Goal: Book appointment/travel/reservation

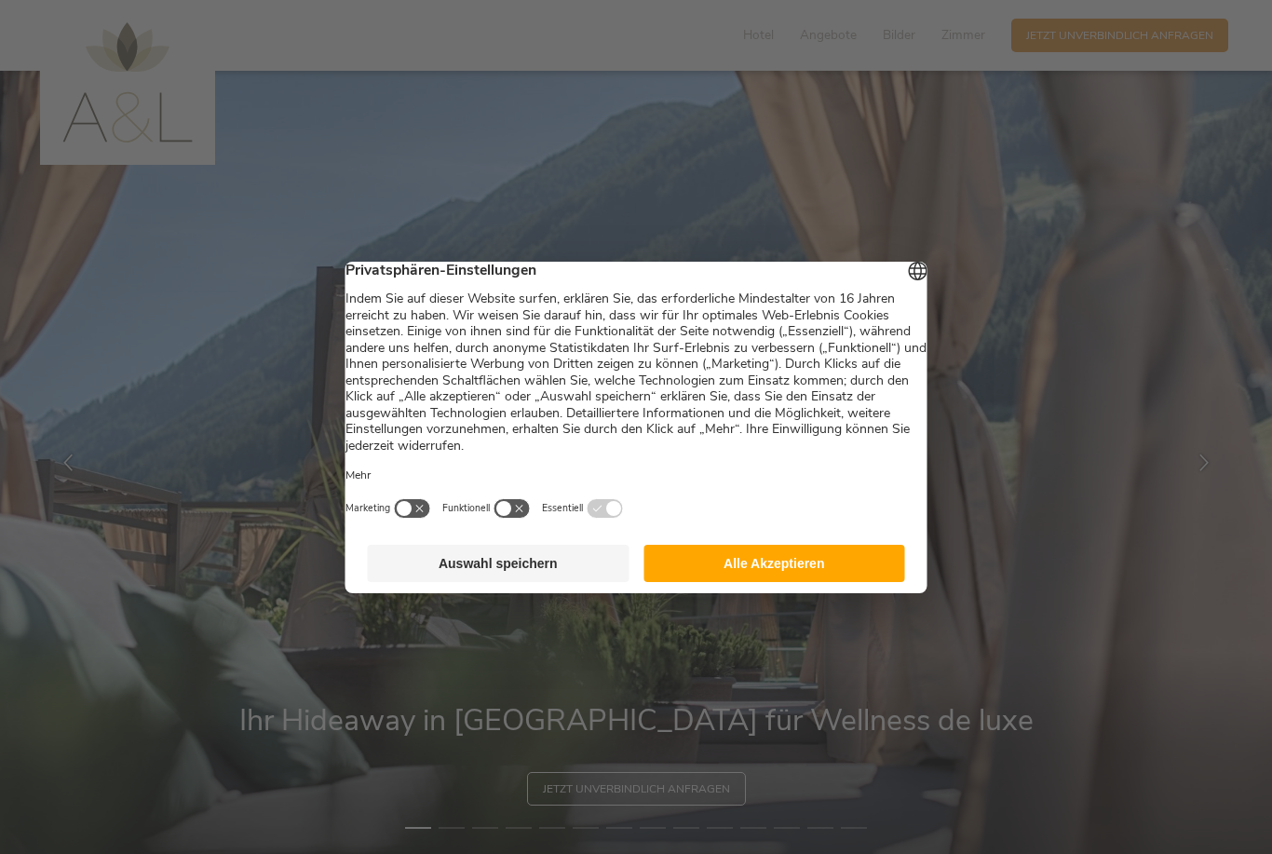
click at [789, 566] on button "Alle Akzeptieren" at bounding box center [774, 563] width 262 height 37
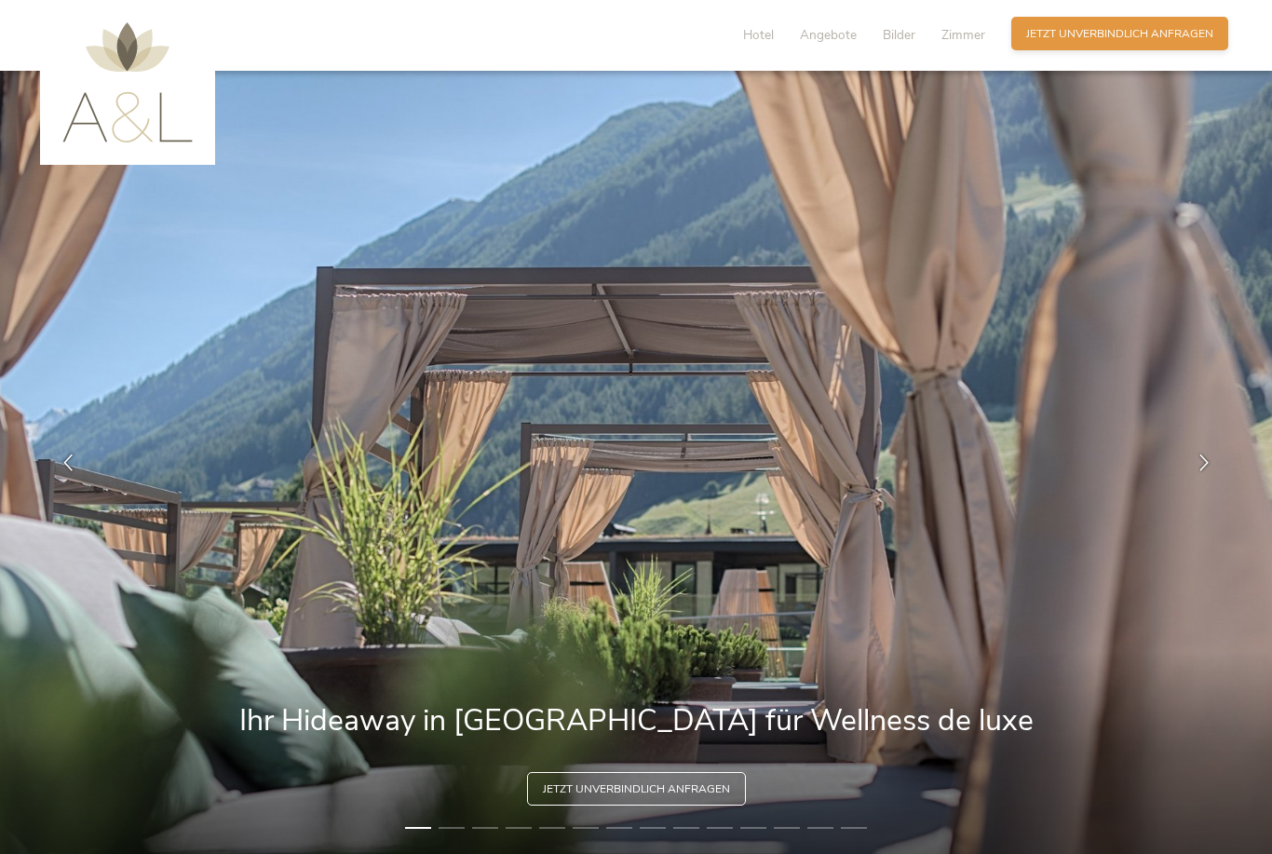
click at [1135, 36] on span "Jetzt unverbindlich anfragen" at bounding box center [1119, 34] width 187 height 16
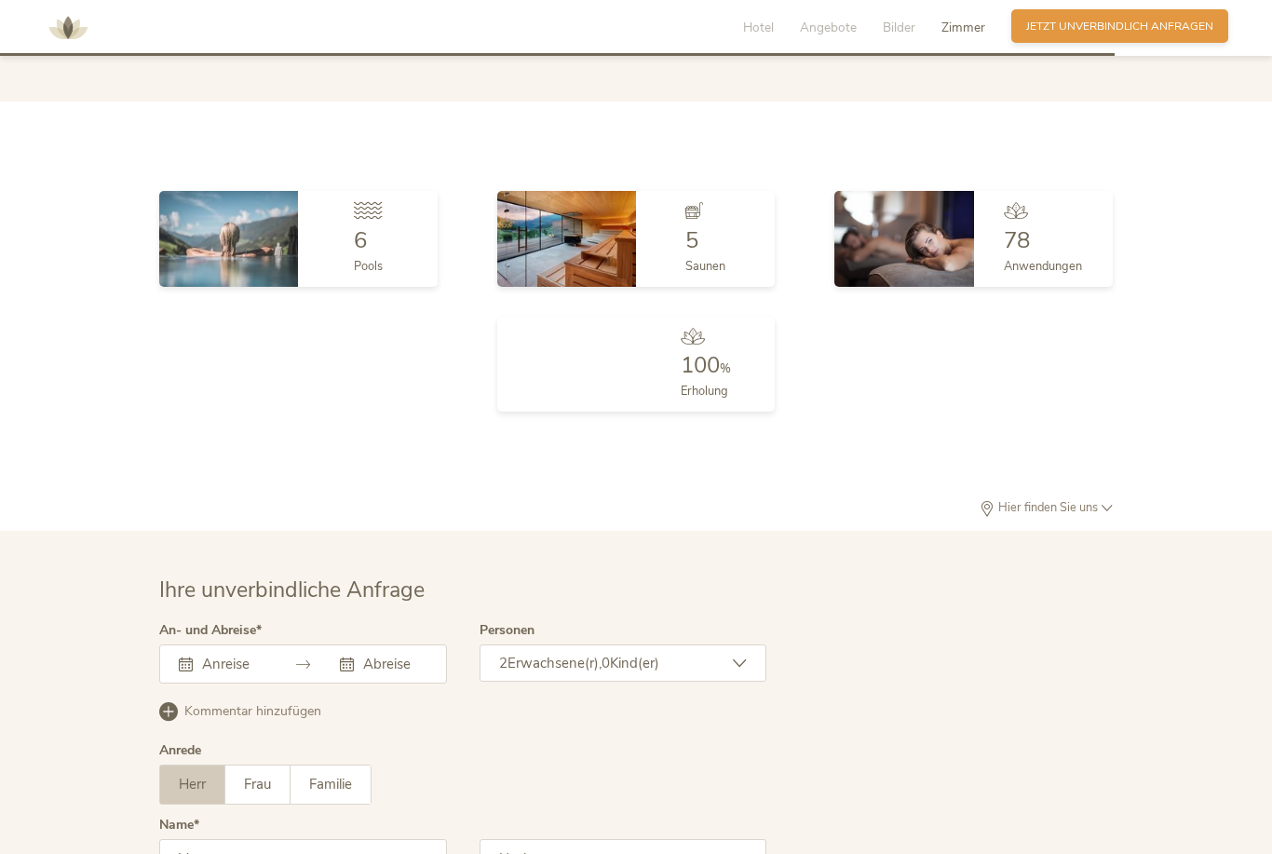
scroll to position [4802, 0]
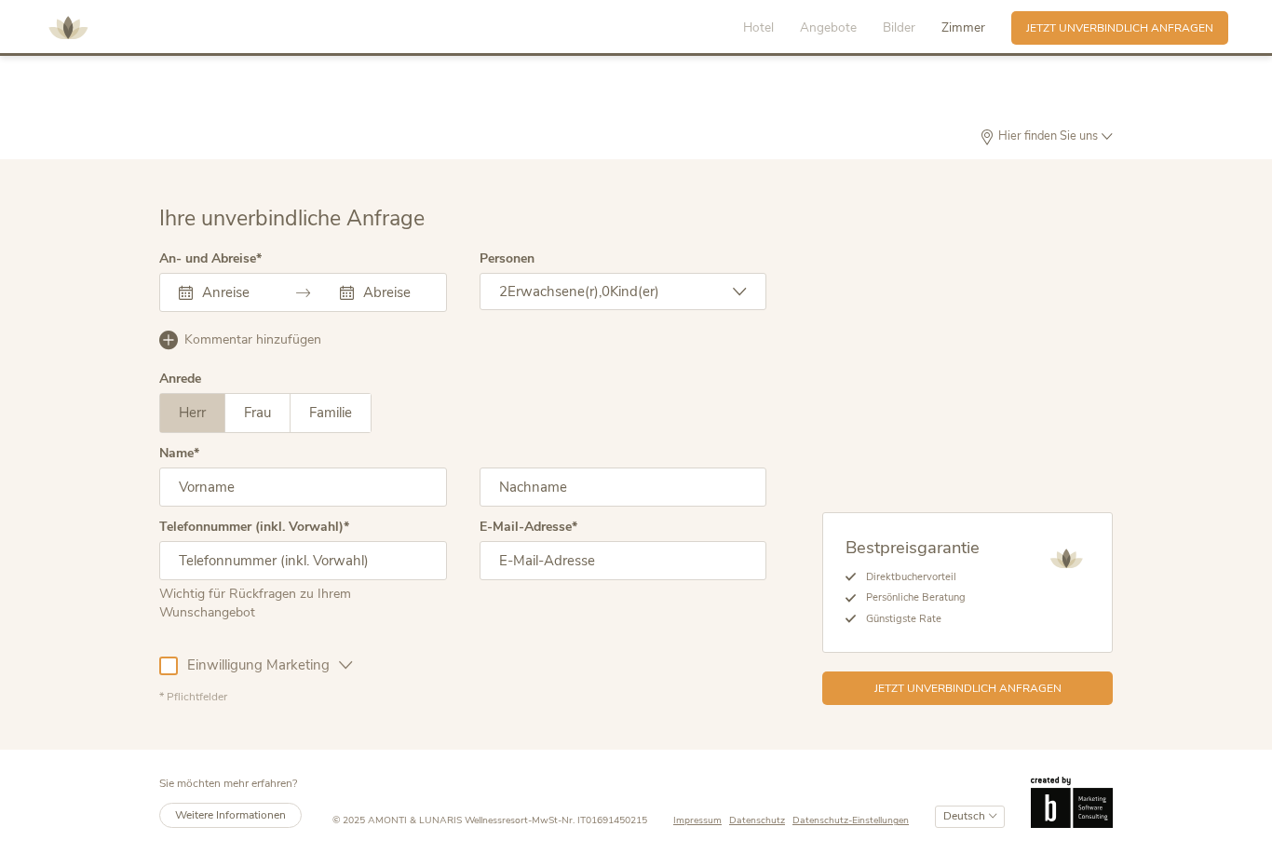
click at [284, 291] on div at bounding box center [303, 292] width 288 height 39
click at [250, 293] on div "September 2025 Mo Di Mi Do Fr Sa So 1 2 3 4 5 6 7 8 9 10 11 12 13 14 15 16 17 1…" at bounding box center [303, 292] width 288 height 39
click at [189, 286] on icon at bounding box center [186, 293] width 14 height 14
click at [210, 297] on input "text" at bounding box center [231, 292] width 68 height 19
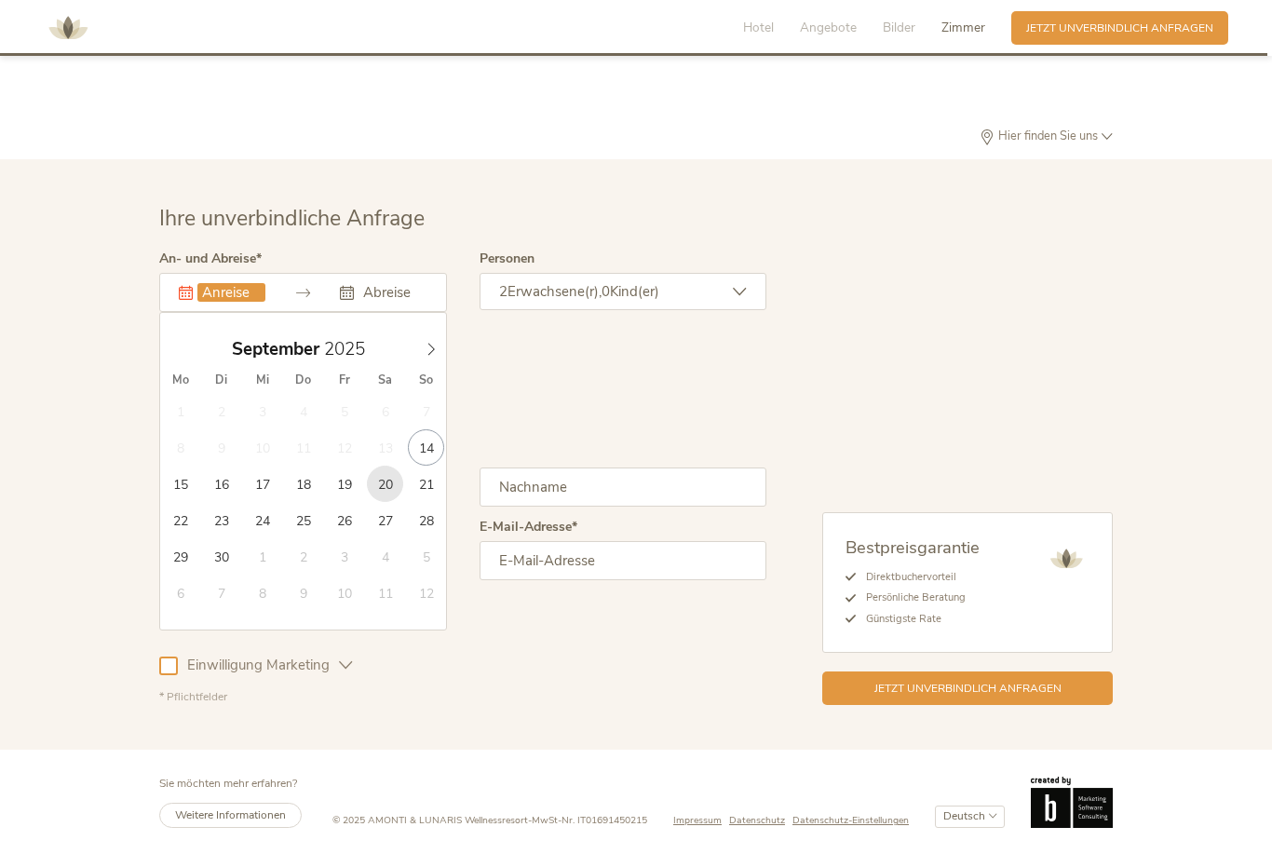
type input "20.09.2025"
type input "27.09.2025"
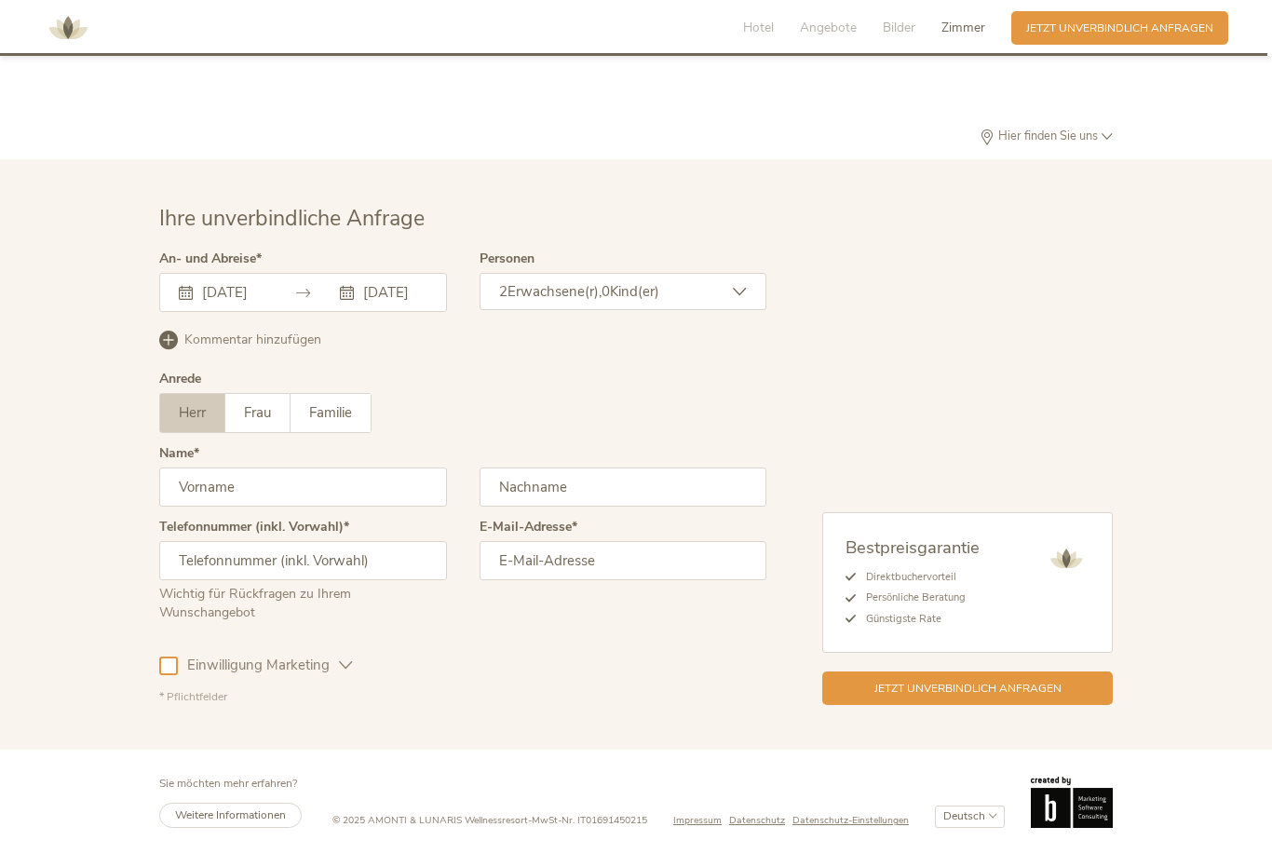
click at [390, 302] on input "27.09.2025" at bounding box center [392, 292] width 68 height 19
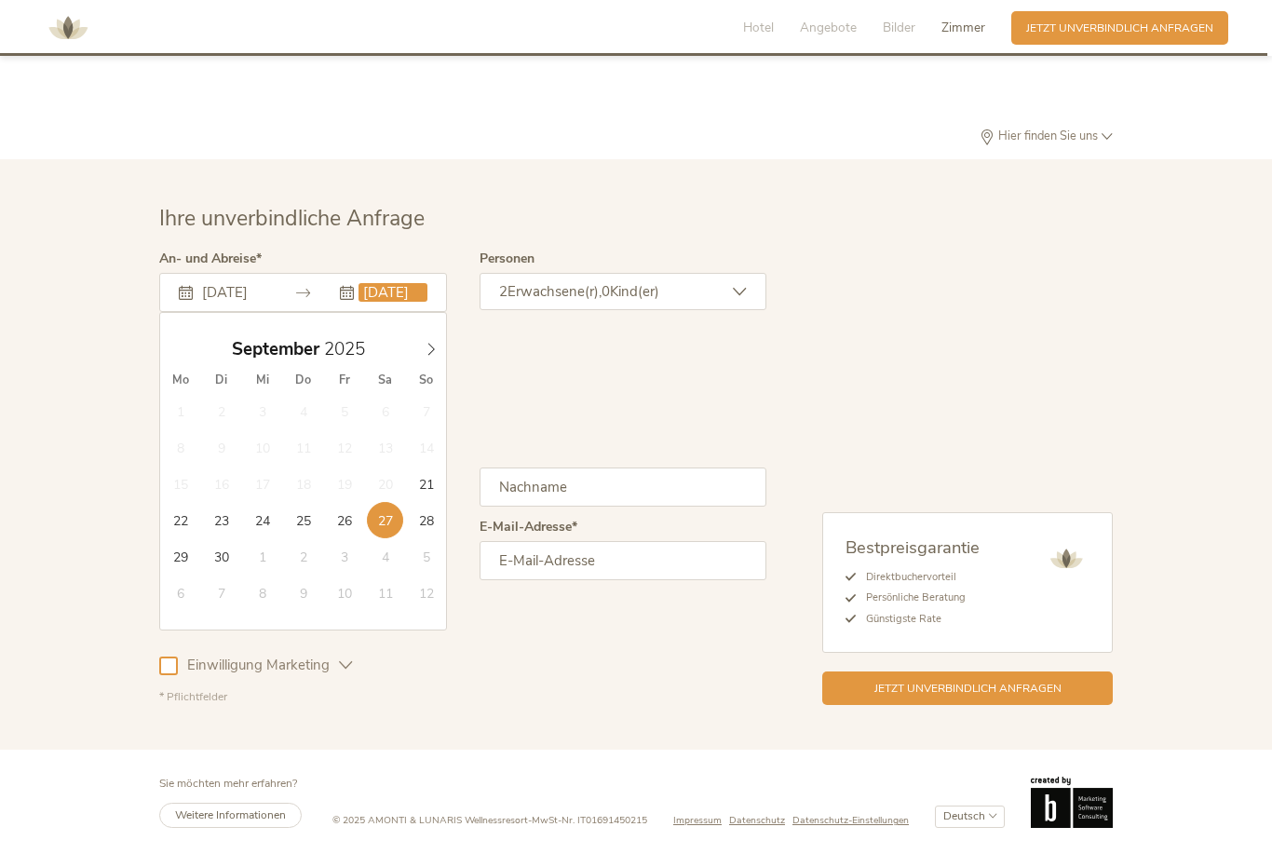
click at [1211, 403] on div "Ihre unverbindliche Anfrage An- und Abreise 20.09.2025 27.09.2025 September 202…" at bounding box center [636, 454] width 1272 height 590
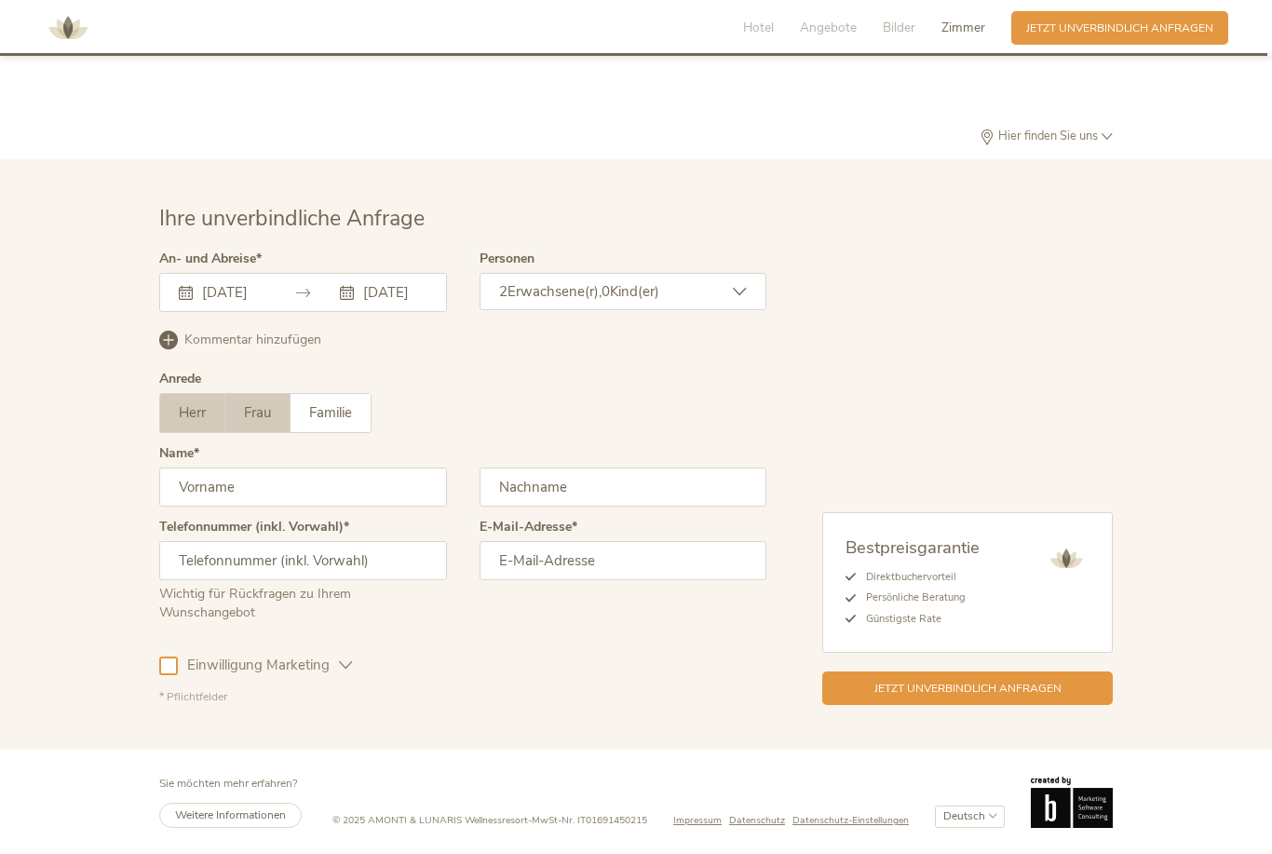
click at [265, 422] on span "Frau" at bounding box center [257, 412] width 27 height 19
click at [214, 501] on input "text" at bounding box center [303, 486] width 288 height 39
type input "nicole"
click at [710, 504] on input "text" at bounding box center [624, 486] width 288 height 39
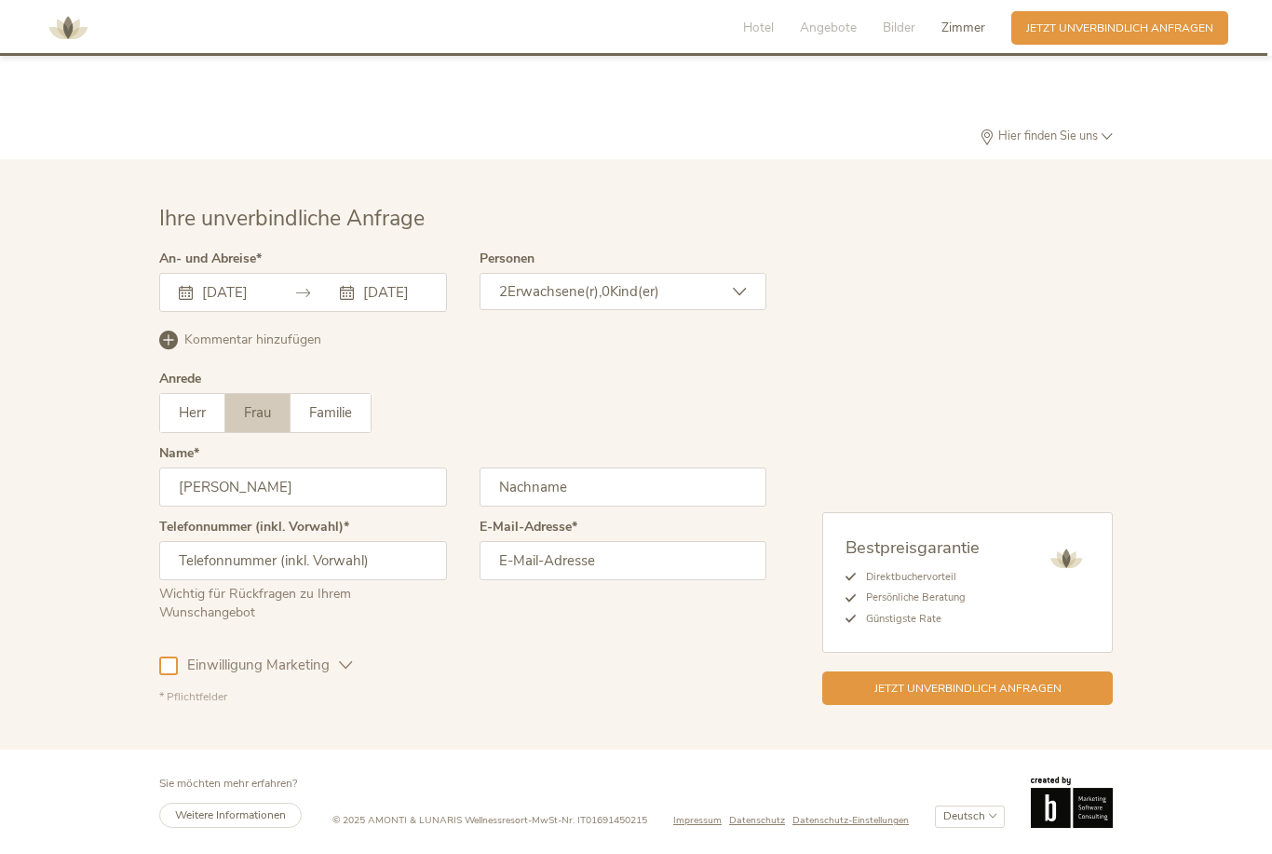
type input "höfer-kowalke"
type input "0049261869105"
click at [661, 577] on input "email" at bounding box center [624, 560] width 288 height 39
type input "hoefer@kosmetik-hoefer.de"
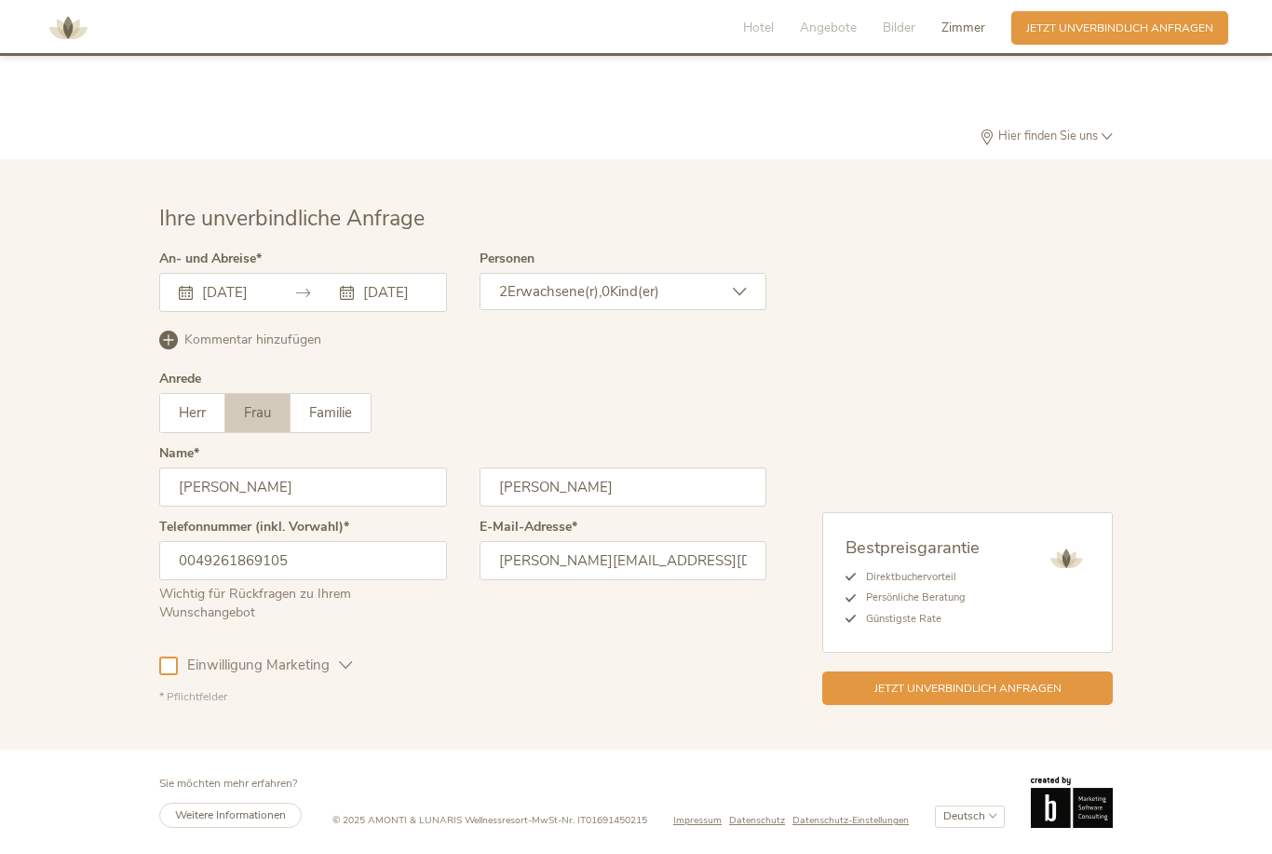
click at [169, 665] on div at bounding box center [168, 665] width 19 height 19
click at [172, 670] on icon at bounding box center [169, 665] width 12 height 12
click at [1016, 695] on span "Jetzt unverbindlich anfragen" at bounding box center [967, 687] width 187 height 16
